Goal: Use online tool/utility: Utilize a website feature to perform a specific function

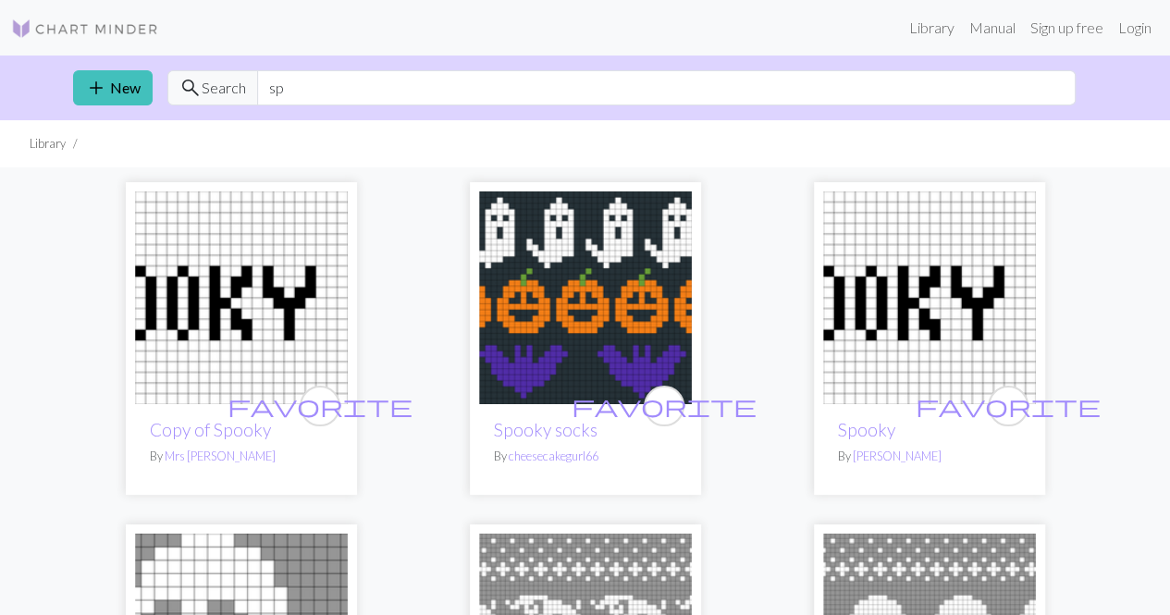
type input "s"
type input "fishbone"
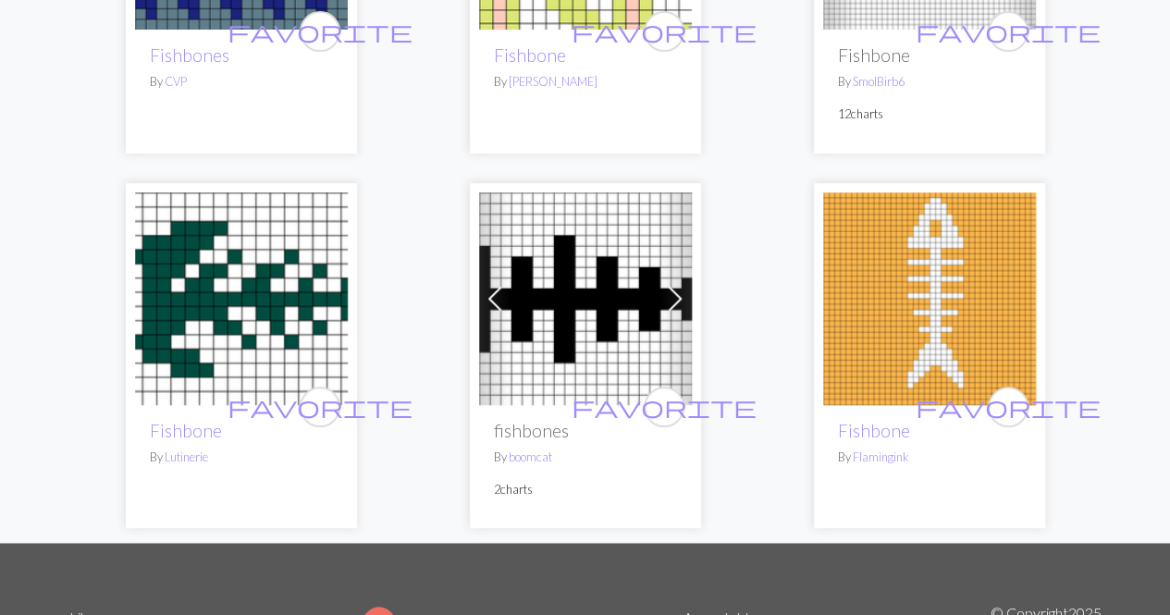
scroll to position [343, 0]
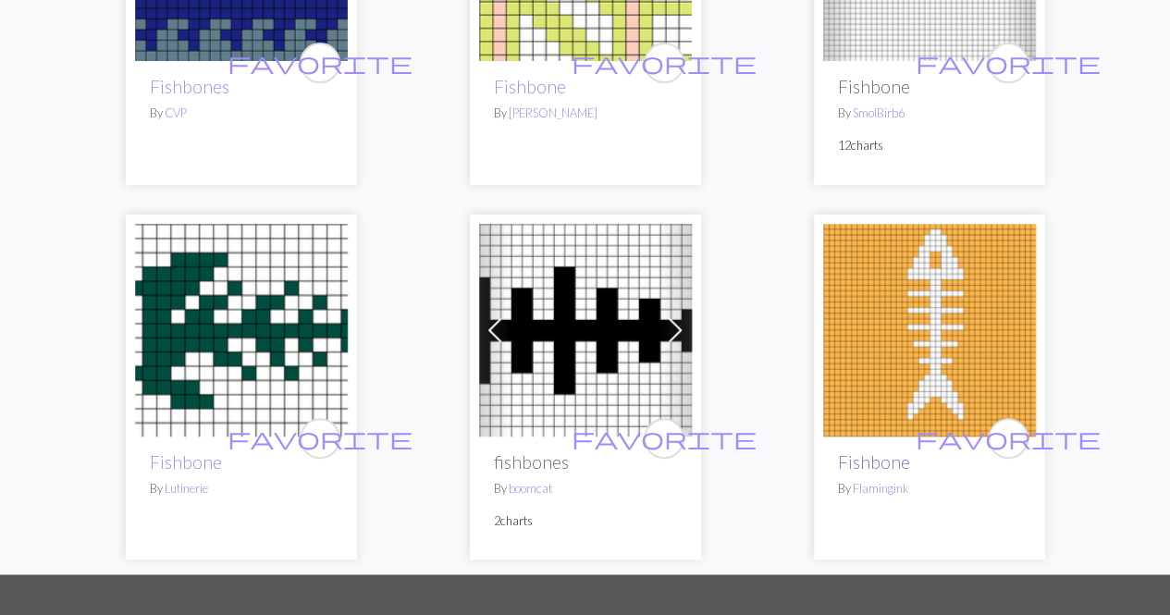
click at [879, 451] on link "Fishbone" at bounding box center [874, 461] width 72 height 21
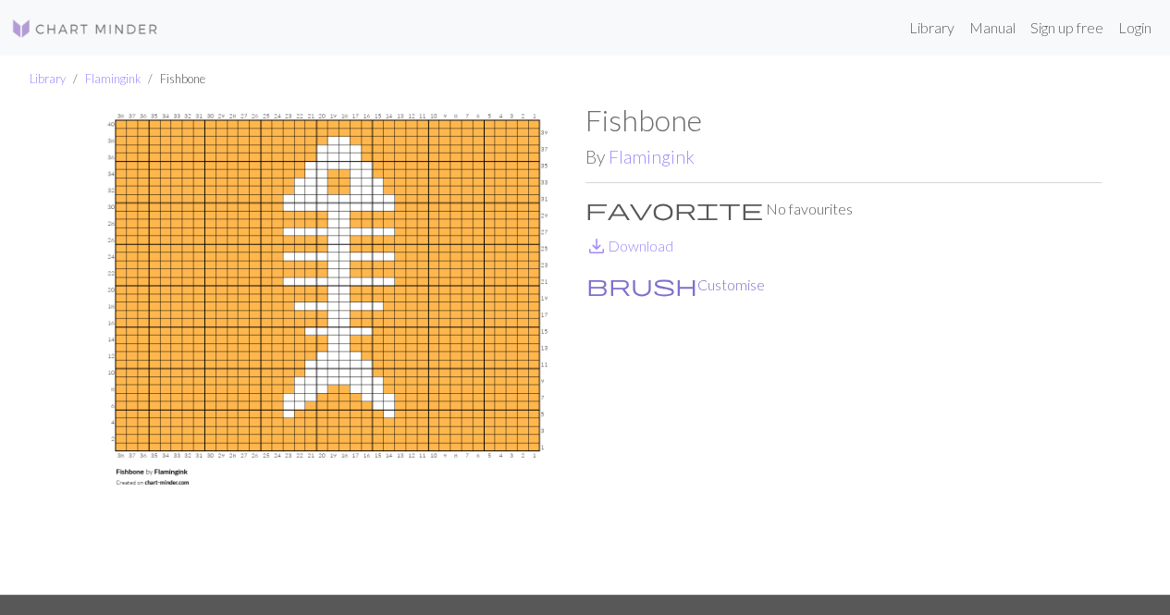
click at [649, 286] on button "brush Customise" at bounding box center [676, 285] width 180 height 24
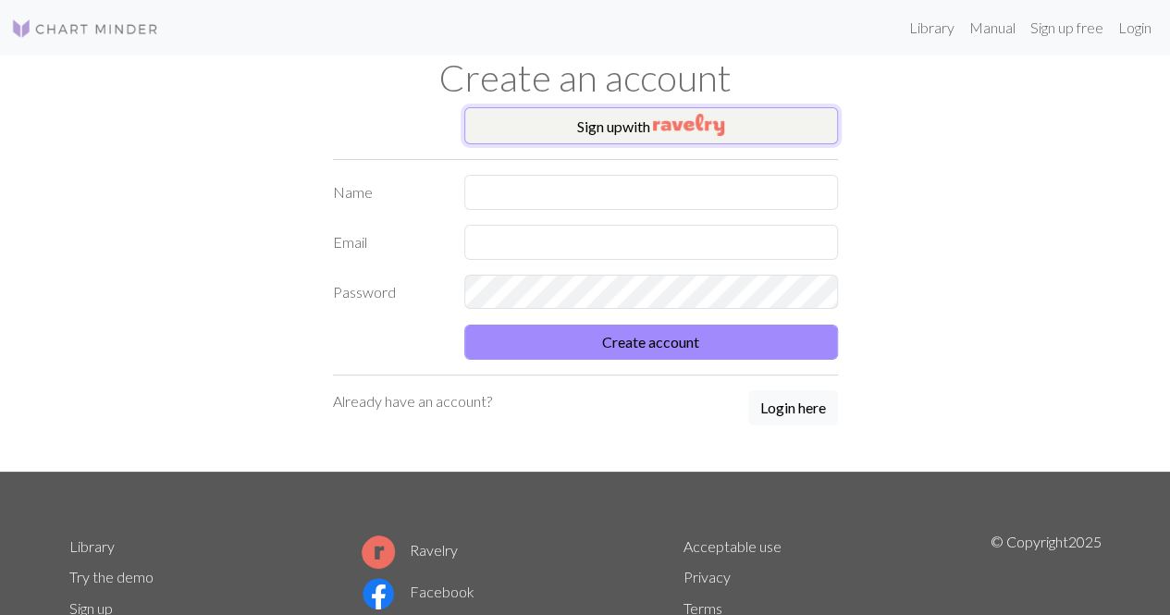
click at [598, 140] on button "Sign up with" at bounding box center [651, 125] width 374 height 37
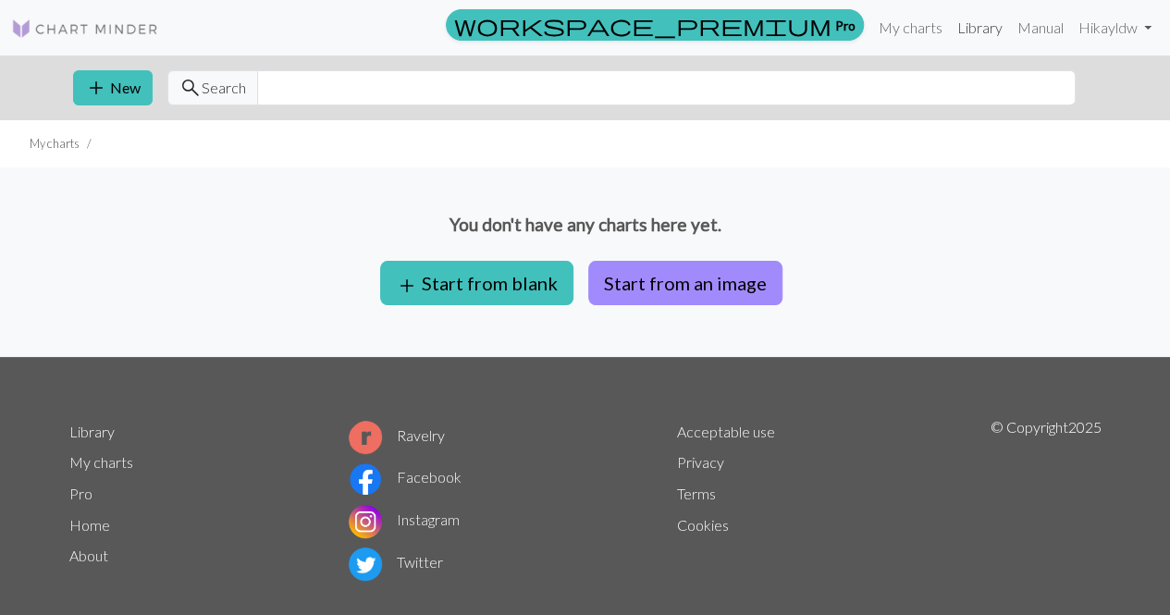
click at [982, 27] on link "Library" at bounding box center [980, 27] width 60 height 37
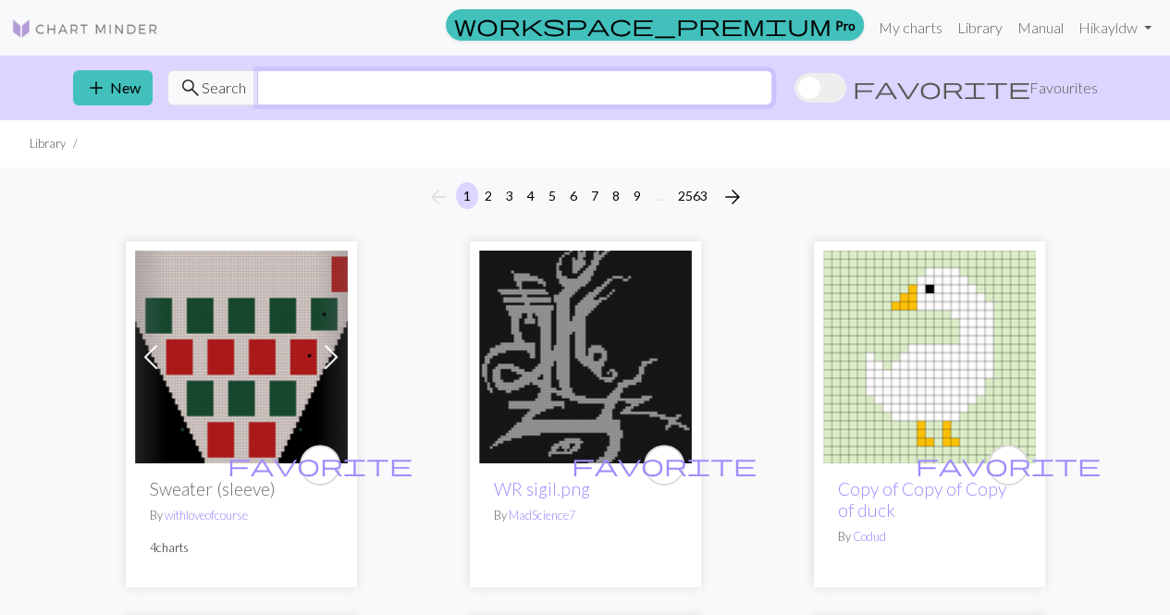
click at [606, 87] on input "text" at bounding box center [514, 87] width 515 height 35
type input "fish"
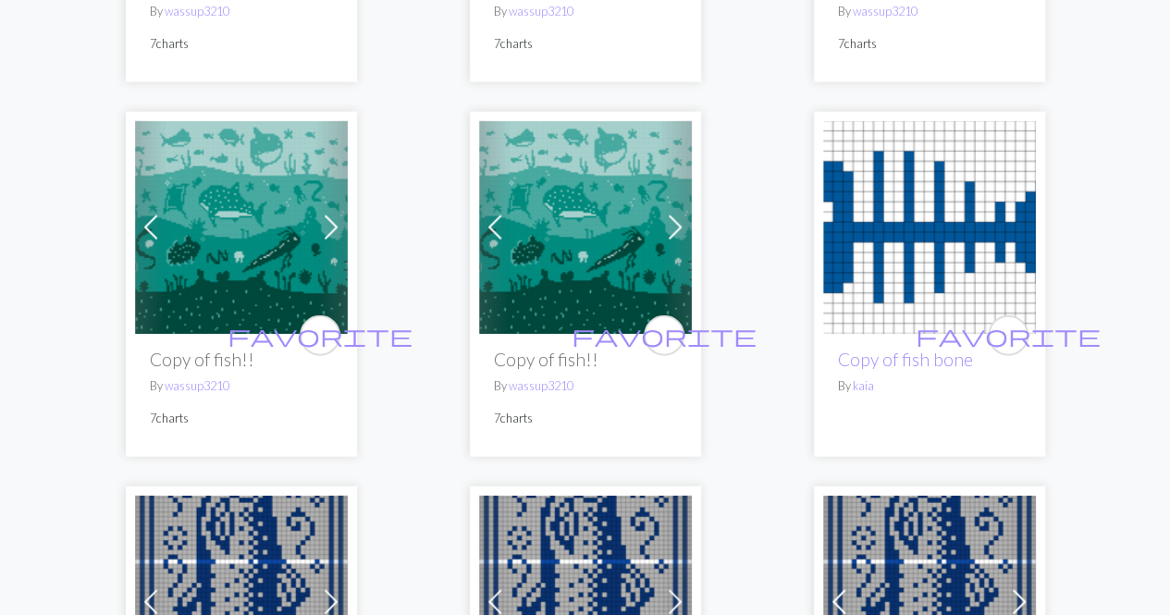
scroll to position [2095, 0]
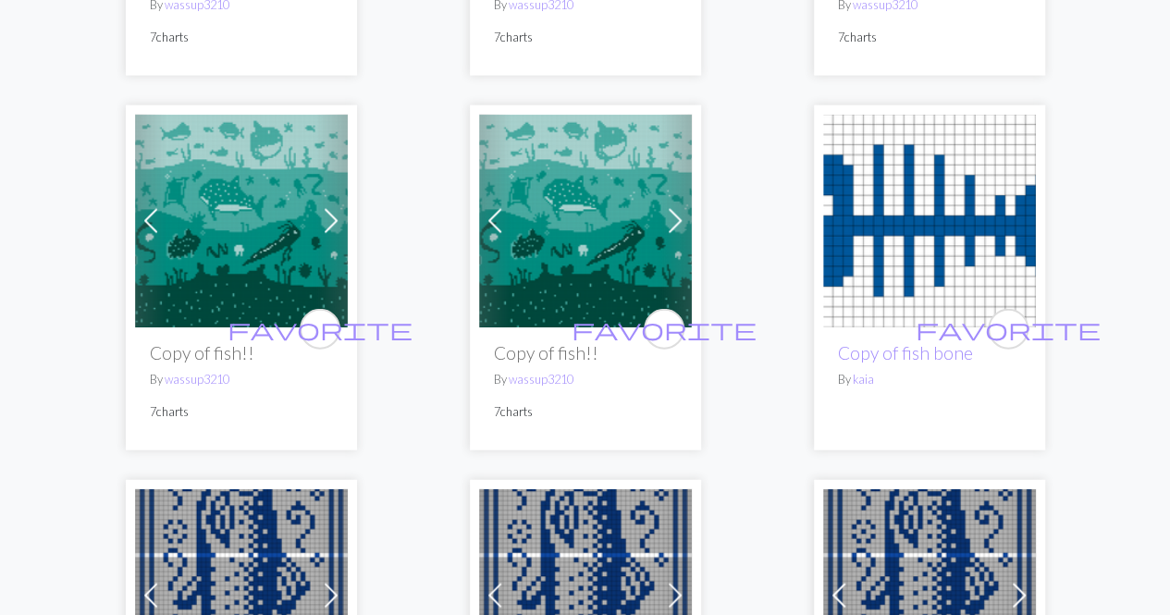
click at [920, 201] on img at bounding box center [929, 221] width 213 height 213
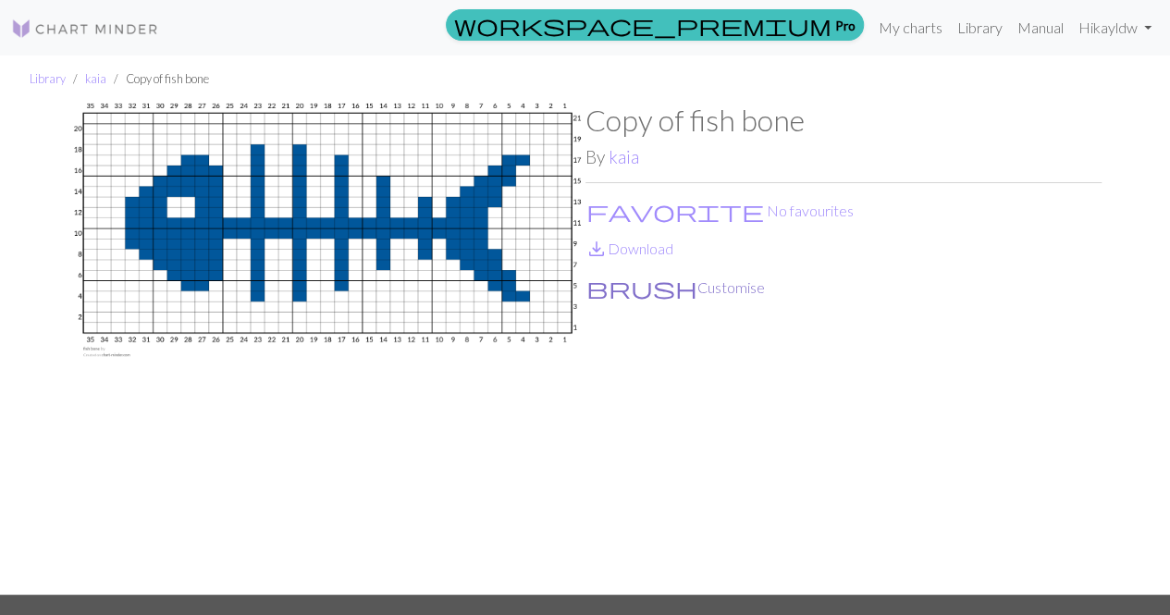
click at [649, 291] on button "brush Customise" at bounding box center [676, 288] width 180 height 24
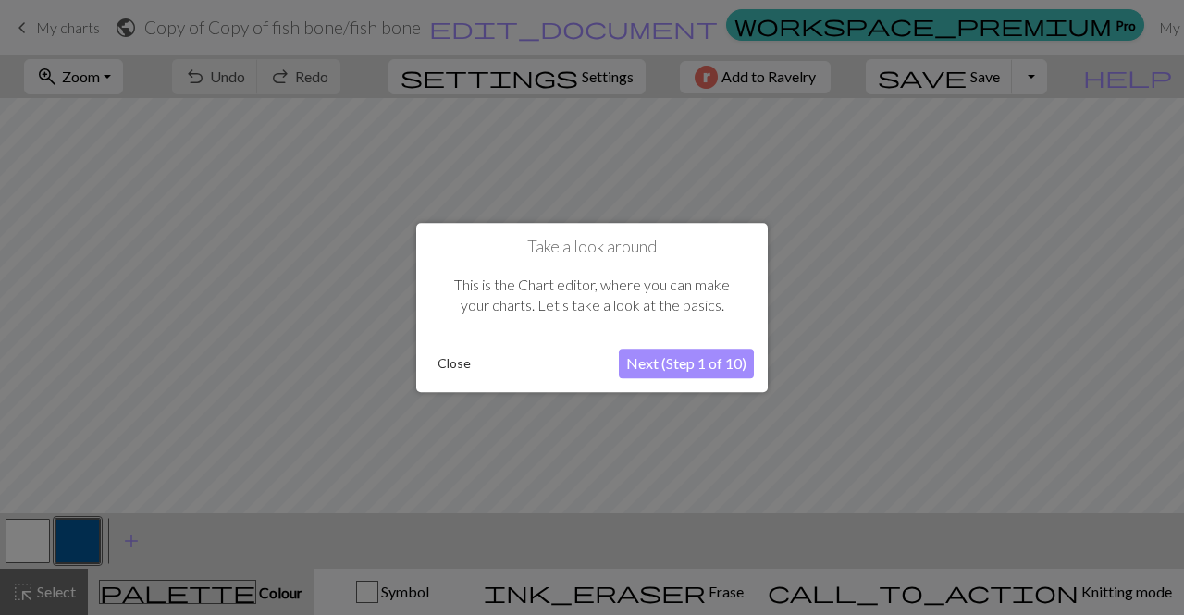
click at [682, 362] on button "Next (Step 1 of 10)" at bounding box center [686, 364] width 135 height 30
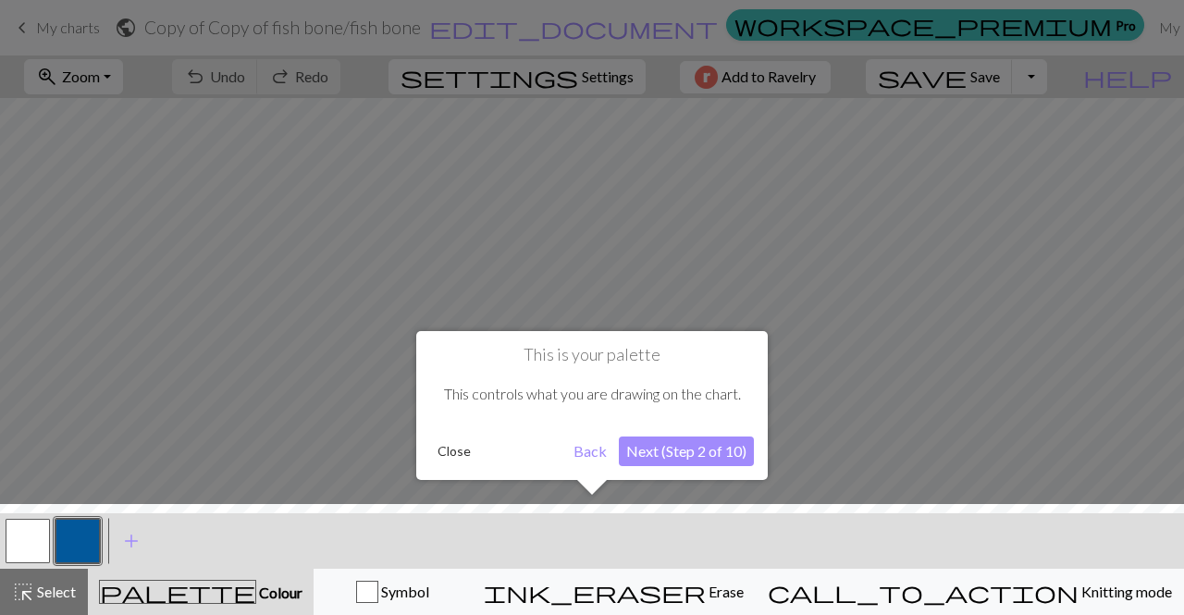
click at [672, 453] on button "Next (Step 2 of 10)" at bounding box center [686, 452] width 135 height 30
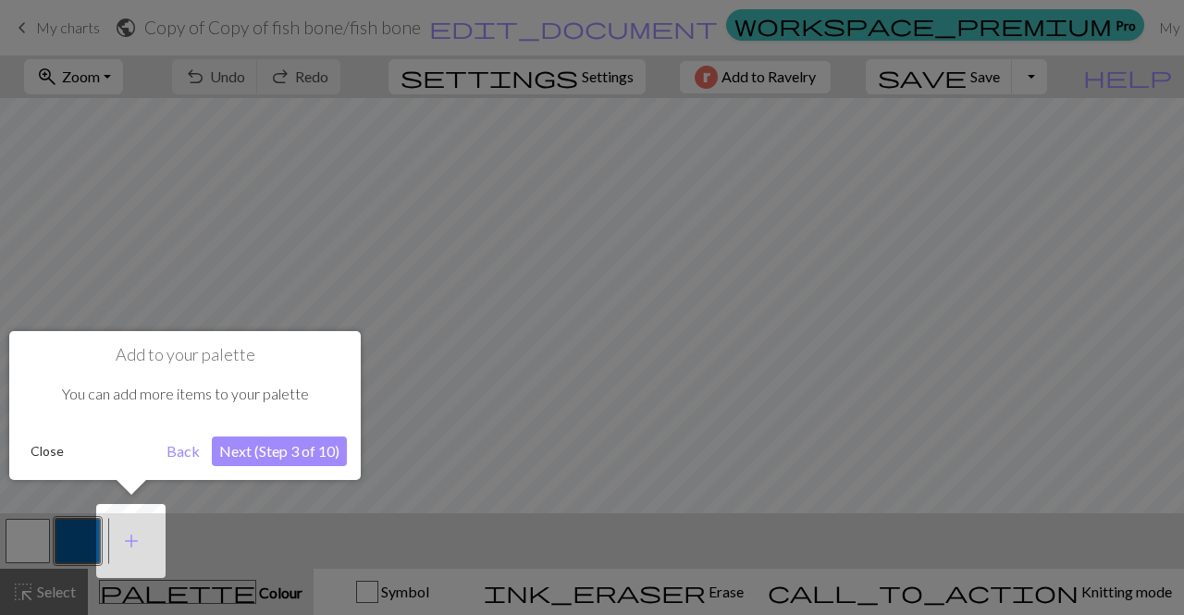
click at [284, 447] on button "Next (Step 3 of 10)" at bounding box center [279, 452] width 135 height 30
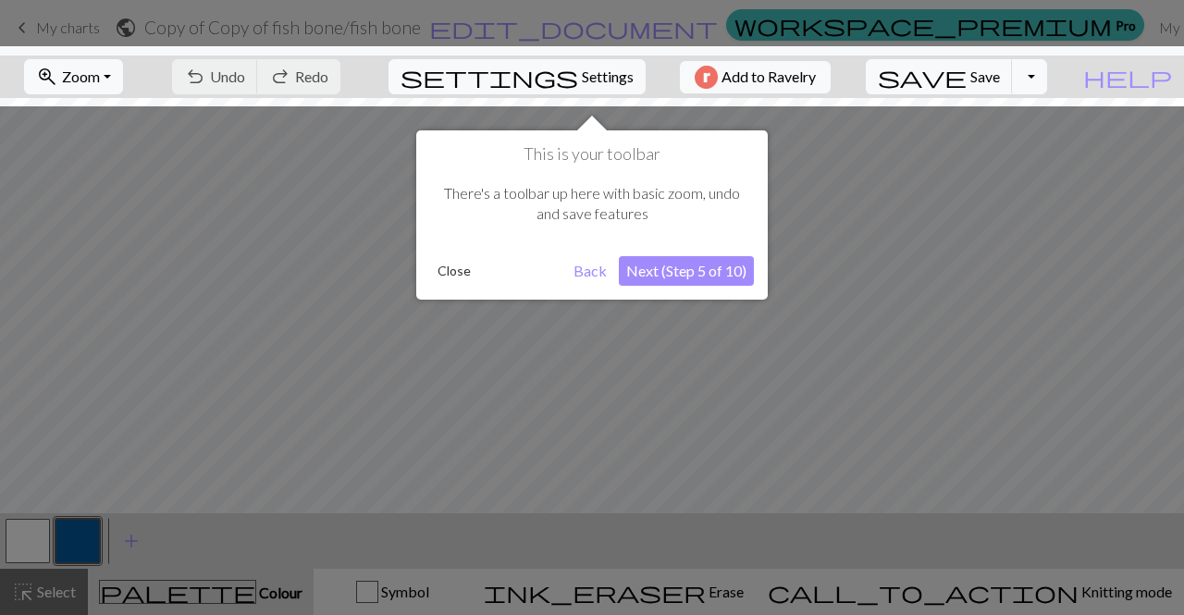
click at [671, 269] on button "Next (Step 5 of 10)" at bounding box center [686, 271] width 135 height 30
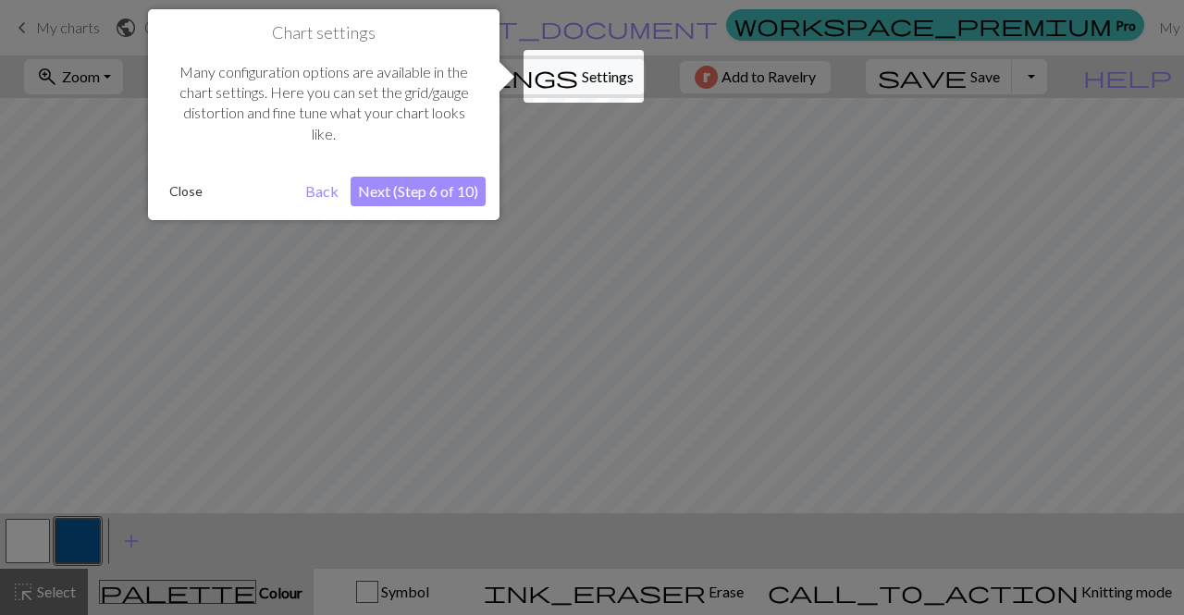
click at [196, 197] on button "Close" at bounding box center [186, 192] width 48 height 28
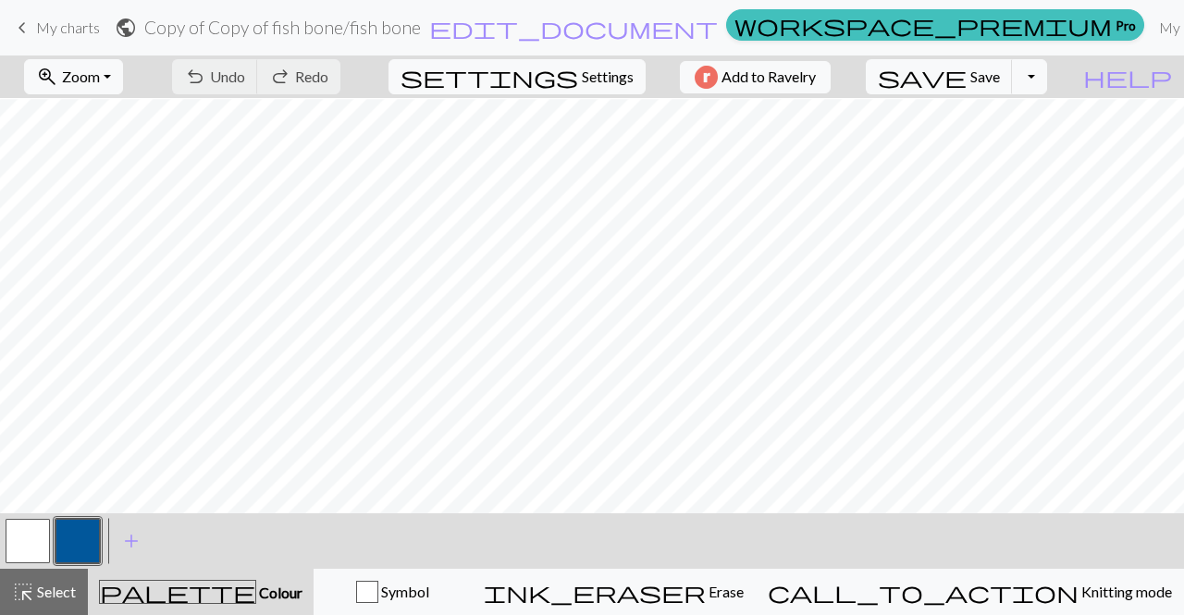
scroll to position [36, 0]
